Goal: Transaction & Acquisition: Purchase product/service

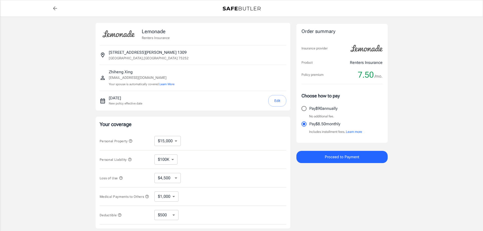
select select "15000"
select select "500"
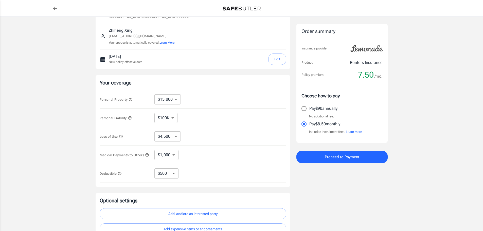
scroll to position [51, 0]
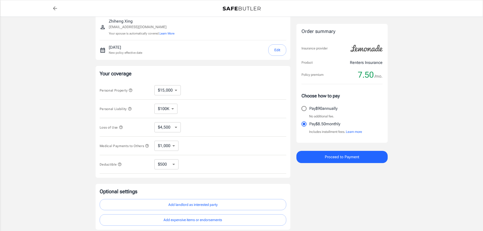
click at [172, 89] on select "$10,000 $15,000 $20,000 $25,000 $30,000 $40,000 $50,000 $100K $150K $200K $250K" at bounding box center [168, 90] width 26 height 10
select select "10000"
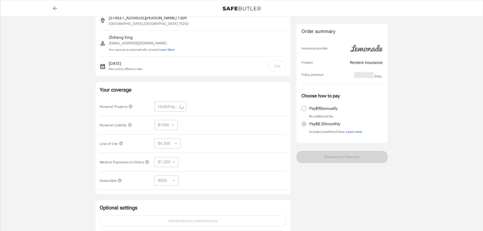
scroll to position [25, 0]
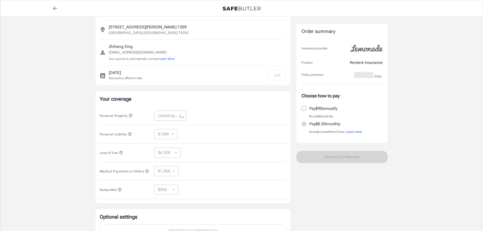
select select "10000"
select select "3000"
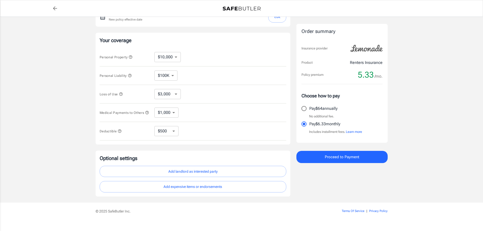
scroll to position [93, 0]
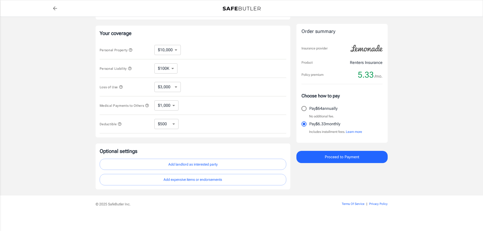
click at [206, 166] on button "Add landlord as interested party" at bounding box center [193, 164] width 187 height 11
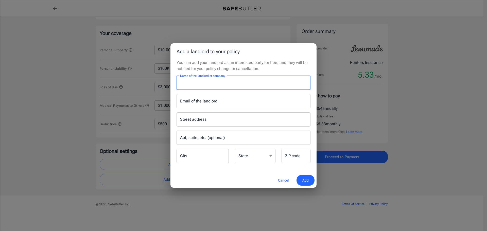
click at [214, 83] on input "Name of the landlord or company" at bounding box center [244, 83] width 134 height 14
paste input "Chatham Court and Reflections"
type input "Chatham Court and Reflections"
click at [194, 103] on input "Email of the landlord" at bounding box center [244, 101] width 134 height 14
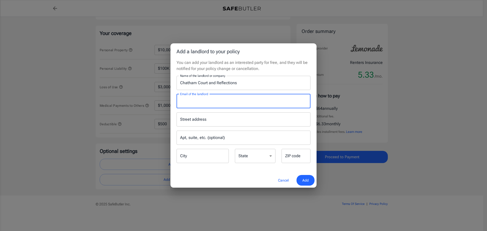
paste input "t [EMAIL_ADDRESS][DOMAIN_NAME]"
click at [183, 102] on input "t [EMAIL_ADDRESS][DOMAIN_NAME]" at bounding box center [244, 101] width 134 height 14
type input "[EMAIL_ADDRESS][DOMAIN_NAME]"
click at [198, 120] on input "Street address" at bounding box center [243, 120] width 129 height 10
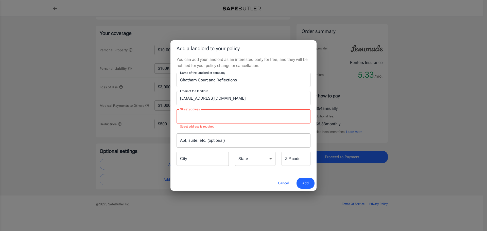
click at [209, 117] on input "Street address" at bounding box center [243, 117] width 129 height 10
paste input "Chatham Court and Reflections [GEOGRAPHIC_DATA]"
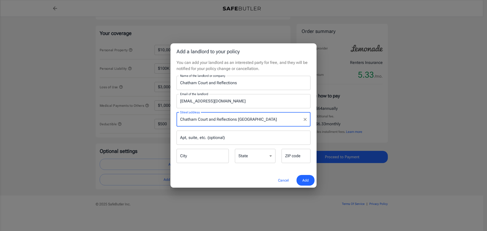
drag, startPoint x: 297, startPoint y: 120, endPoint x: 266, endPoint y: 120, distance: 31.0
click at [266, 120] on input "Chatham Court and Reflections [GEOGRAPHIC_DATA]" at bounding box center [240, 120] width 122 height 10
drag, startPoint x: 281, startPoint y: 119, endPoint x: 266, endPoint y: 119, distance: 15.5
click at [266, 119] on input "Chatham Court and Reflections [GEOGRAPHIC_DATA]" at bounding box center [240, 120] width 122 height 10
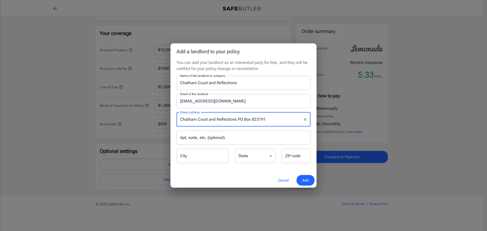
type input "Chatham Court and Reflections PO Box 823191"
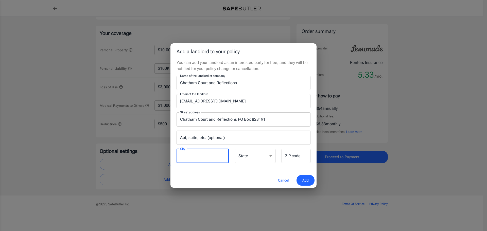
click at [205, 156] on input "City" at bounding box center [203, 156] width 52 height 14
paste input "[GEOGRAPHIC_DATA], [GEOGRAPHIC_DATA] 75382"
drag, startPoint x: 214, startPoint y: 157, endPoint x: 192, endPoint y: 157, distance: 22.3
click at [192, 157] on input "[GEOGRAPHIC_DATA], [GEOGRAPHIC_DATA] 75382" at bounding box center [203, 156] width 52 height 14
type input "[GEOGRAPHIC_DATA]"
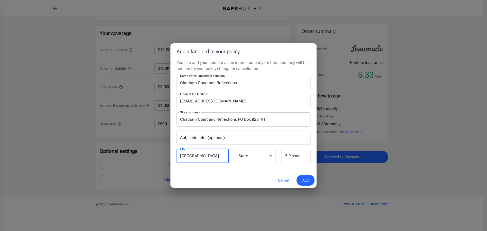
click at [254, 156] on select "[US_STATE] [US_STATE] [US_STATE] [US_STATE] [US_STATE] [US_STATE] [US_STATE] [U…" at bounding box center [255, 156] width 41 height 14
select select "[GEOGRAPHIC_DATA]"
click at [235, 149] on select "[US_STATE] [US_STATE] [US_STATE] [US_STATE] [US_STATE] [US_STATE] [US_STATE] [U…" at bounding box center [255, 156] width 41 height 14
click at [290, 156] on input "ZIP code" at bounding box center [296, 156] width 29 height 14
type input "75382"
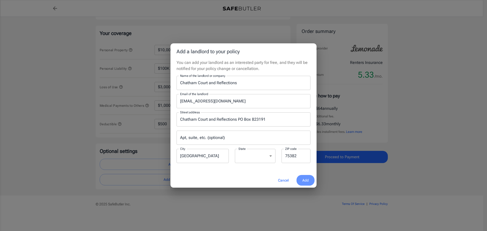
click at [306, 180] on span "Add" at bounding box center [305, 180] width 6 height 6
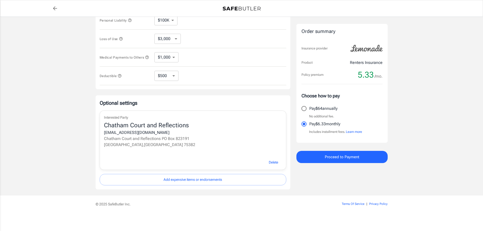
scroll to position [141, 0]
click at [347, 73] on div "Policy premium 5.33 /mo." at bounding box center [342, 75] width 81 height 10
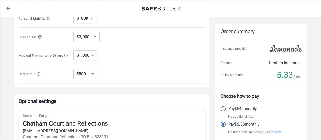
click at [286, 74] on span "5.33" at bounding box center [285, 75] width 16 height 10
click at [224, 108] on input "Pay $64 annually" at bounding box center [223, 108] width 11 height 11
radio input "true"
click at [224, 125] on input "Pay $6.33 monthly" at bounding box center [223, 124] width 11 height 11
radio input "true"
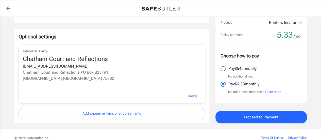
scroll to position [217, 0]
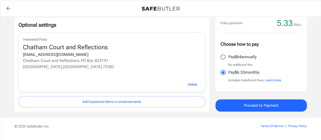
click at [277, 81] on button "Learn more" at bounding box center [273, 80] width 16 height 5
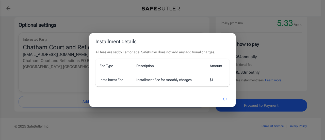
click at [209, 17] on div "Installment details All fees are set by Lemonade. SafeButler does not add any a…" at bounding box center [162, 70] width 325 height 140
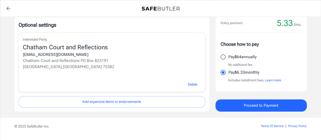
click at [265, 105] on span "Proceed to Payment" at bounding box center [261, 105] width 35 height 7
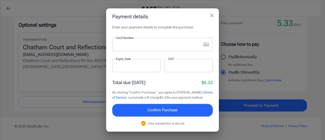
click at [210, 18] on icon "close" at bounding box center [212, 15] width 6 height 6
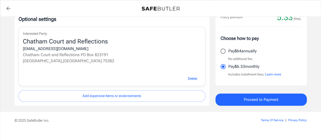
scroll to position [231, 0]
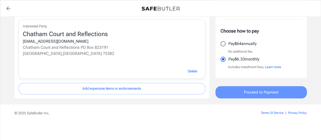
click at [255, 92] on span "Proceed to Payment" at bounding box center [261, 92] width 35 height 7
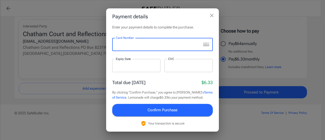
click at [212, 16] on icon "close" at bounding box center [212, 16] width 4 height 4
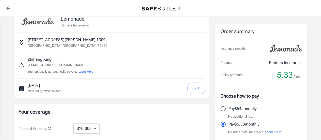
scroll to position [3, 0]
